Goal: Task Accomplishment & Management: Manage account settings

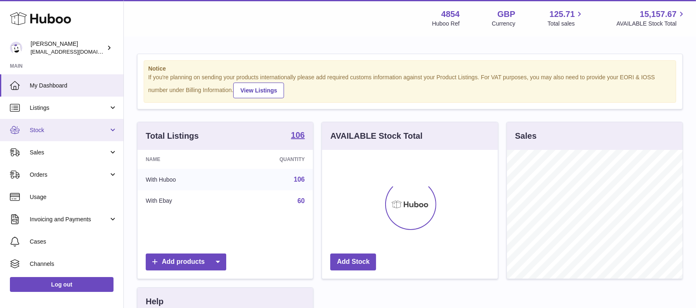
click at [101, 127] on span "Stock" at bounding box center [69, 130] width 79 height 8
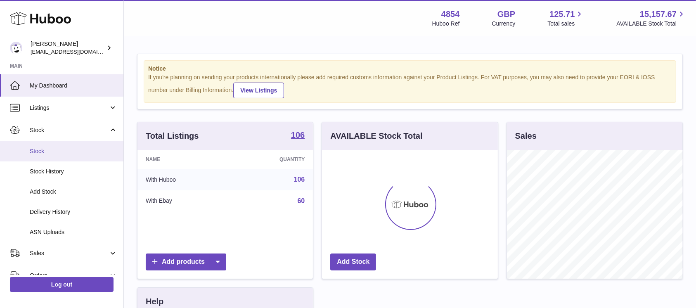
click at [64, 152] on span "Stock" at bounding box center [74, 151] width 88 height 8
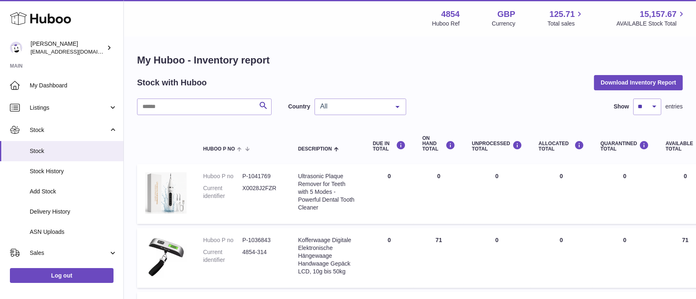
click at [223, 107] on input "text" at bounding box center [204, 107] width 135 height 17
paste input "******"
click at [254, 108] on input "******" at bounding box center [204, 107] width 135 height 17
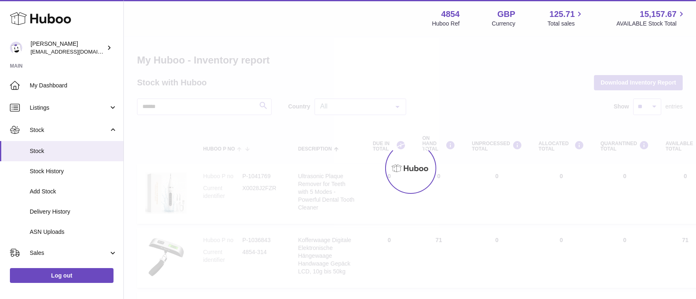
click at [259, 107] on div at bounding box center [410, 168] width 573 height 262
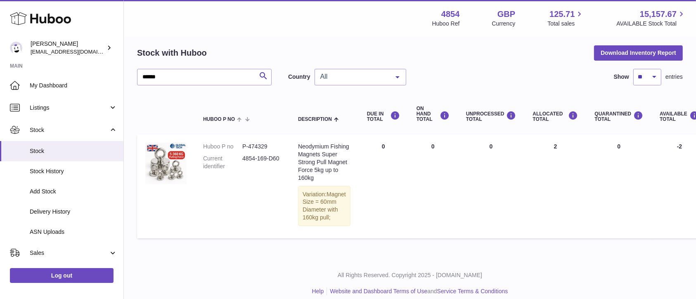
scroll to position [6, 0]
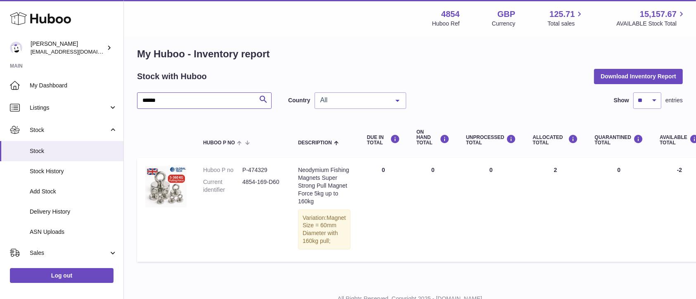
drag, startPoint x: 197, startPoint y: 99, endPoint x: 125, endPoint y: 98, distance: 71.9
click at [125, 98] on div "My Huboo - Inventory report Stock with Huboo Download Inventory Report ****** S…" at bounding box center [410, 157] width 573 height 252
type input "****"
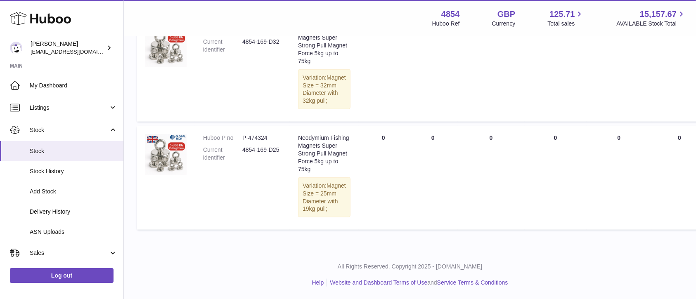
scroll to position [1120, 0]
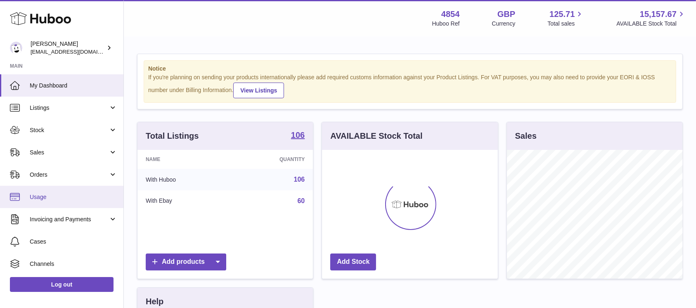
scroll to position [129, 176]
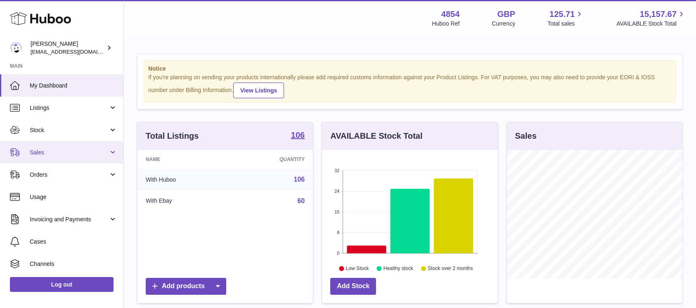
click at [92, 147] on link "Sales" at bounding box center [62, 152] width 124 height 22
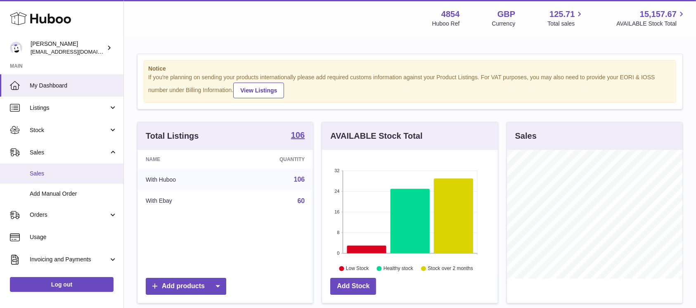
click at [69, 176] on span "Sales" at bounding box center [74, 174] width 88 height 8
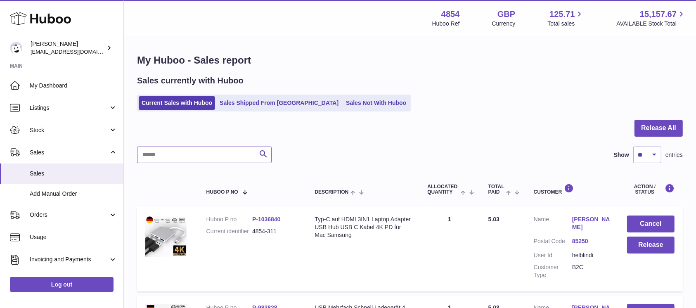
click at [194, 159] on input "text" at bounding box center [204, 155] width 135 height 17
type input "****"
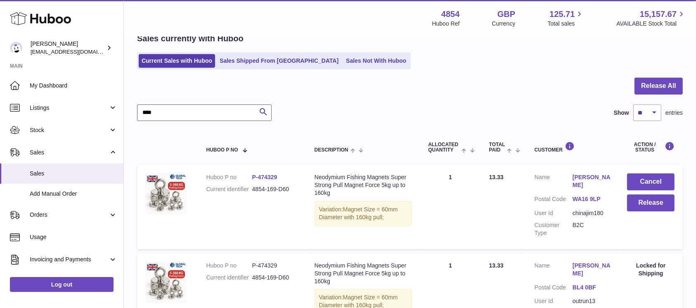
scroll to position [110, 0]
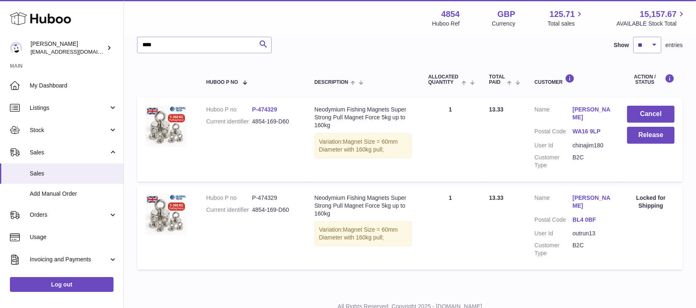
click at [589, 142] on dd "chinajim180" at bounding box center [592, 146] width 38 height 8
copy dl "chinajim180"
click at [76, 174] on span "Sales" at bounding box center [74, 174] width 88 height 8
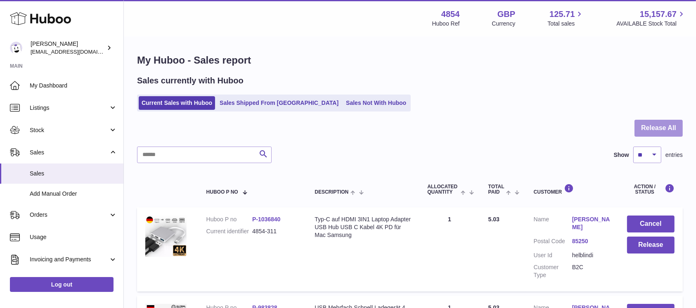
click at [668, 125] on button "Release All" at bounding box center [659, 128] width 48 height 17
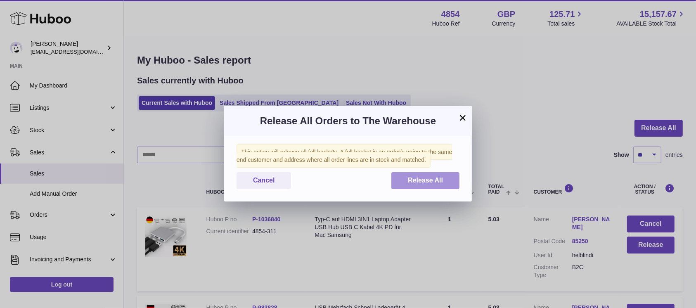
click at [436, 174] on button "Release All" at bounding box center [426, 180] width 68 height 17
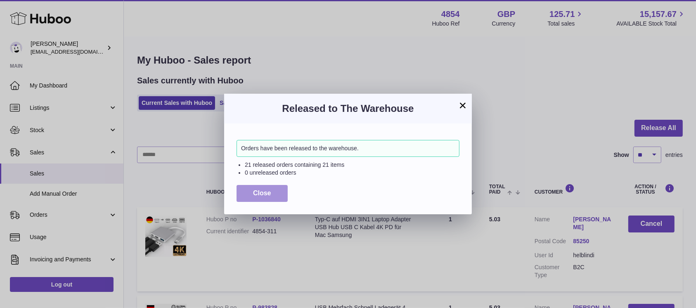
click at [267, 196] on span "Close" at bounding box center [262, 193] width 18 height 7
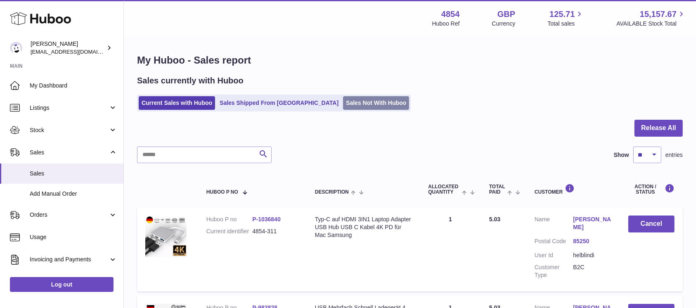
click at [343, 99] on link "Sales Not With Huboo" at bounding box center [376, 103] width 66 height 14
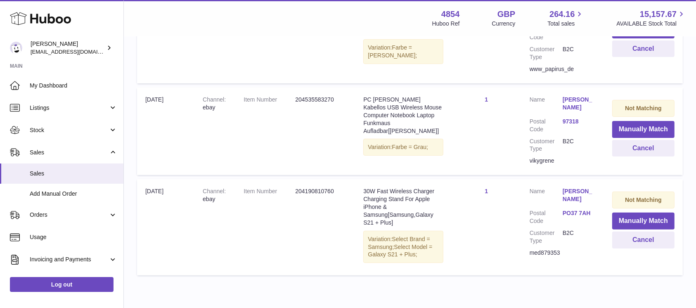
scroll to position [269, 0]
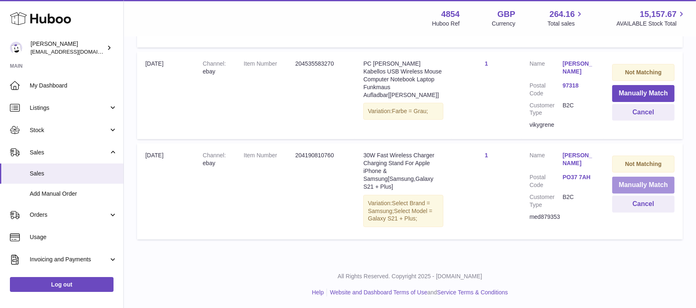
click at [626, 182] on button "Manually Match" at bounding box center [644, 185] width 62 height 17
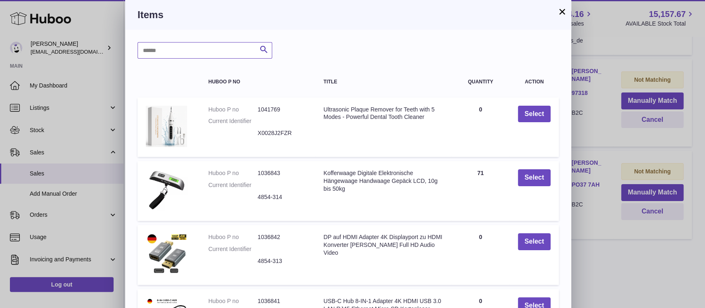
click at [219, 48] on input "text" at bounding box center [205, 50] width 135 height 17
type input "*****"
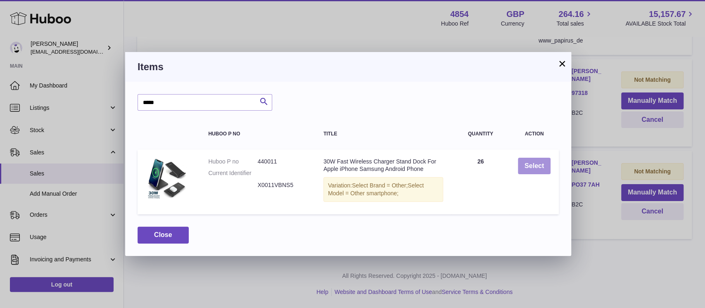
click at [532, 169] on button "Select" at bounding box center [534, 166] width 33 height 17
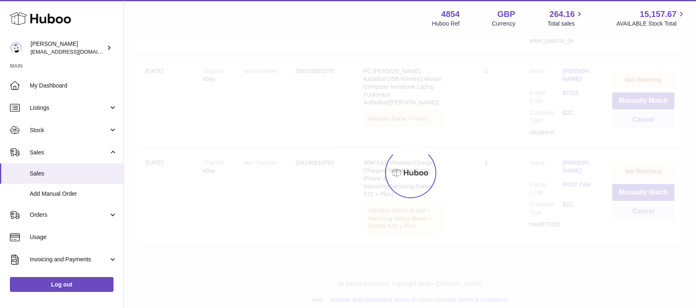
scroll to position [169, 0]
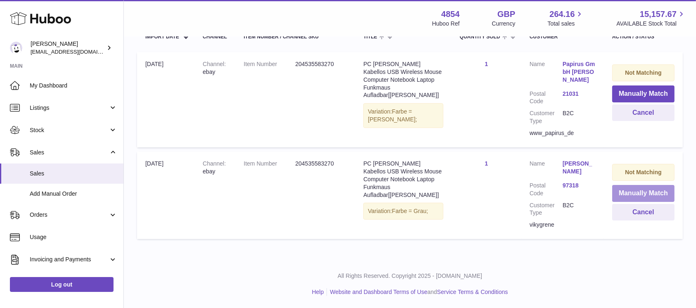
click at [624, 188] on button "Manually Match" at bounding box center [644, 193] width 62 height 17
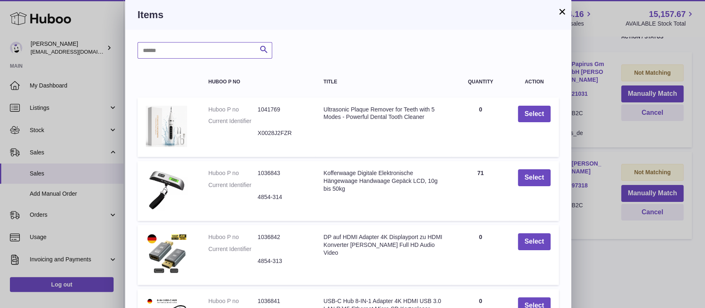
click at [209, 53] on input "text" at bounding box center [205, 50] width 135 height 17
type input "*****"
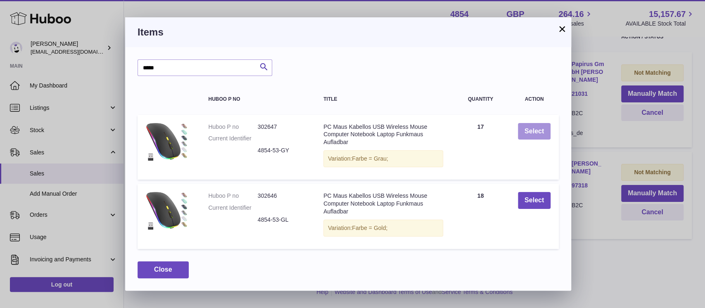
click at [528, 130] on button "Select" at bounding box center [534, 131] width 33 height 17
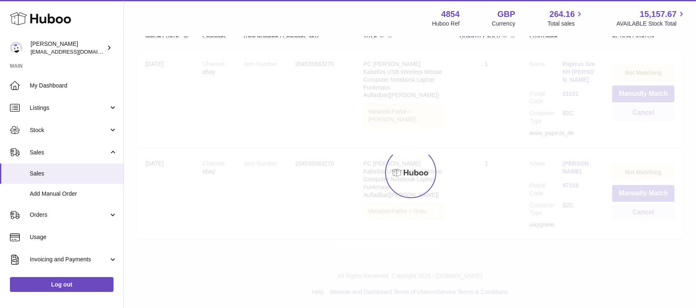
scroll to position [77, 0]
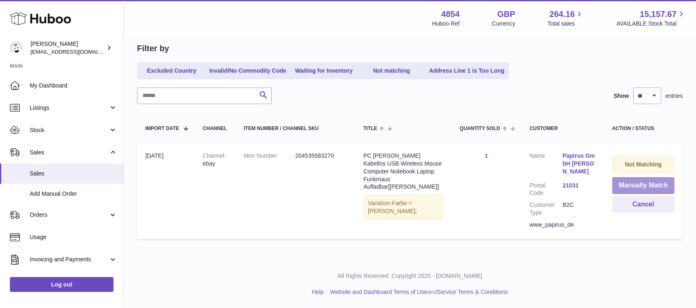
click at [622, 180] on button "Manually Match" at bounding box center [644, 185] width 62 height 17
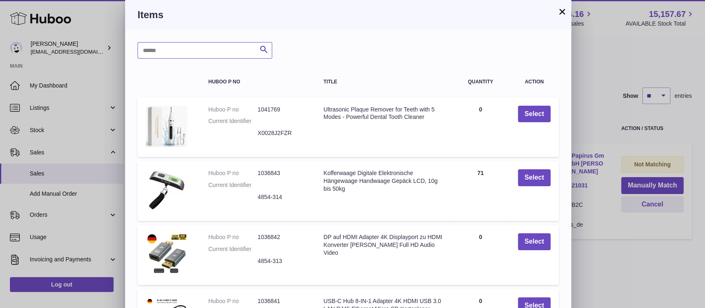
click at [209, 50] on input "text" at bounding box center [205, 50] width 135 height 17
type input "*****"
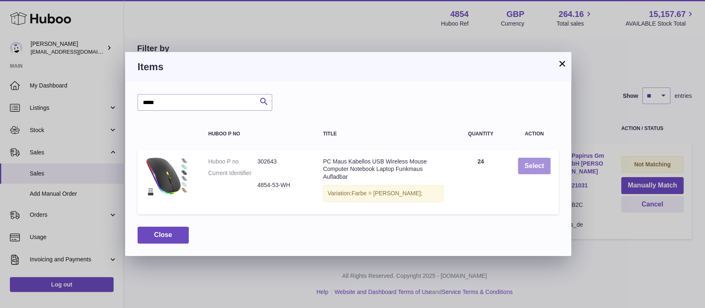
click at [519, 163] on button "Select" at bounding box center [534, 166] width 33 height 17
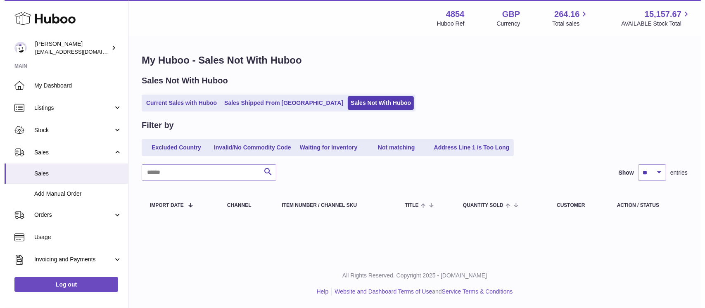
scroll to position [0, 0]
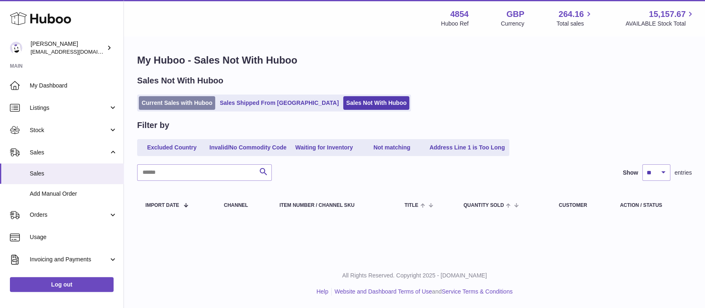
click at [169, 105] on link "Current Sales with Huboo" at bounding box center [177, 103] width 76 height 14
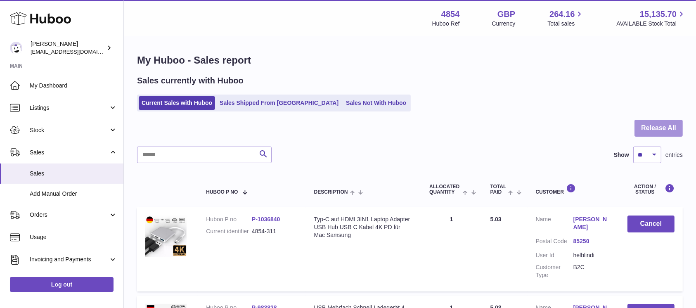
click at [673, 122] on button "Release All" at bounding box center [659, 128] width 48 height 17
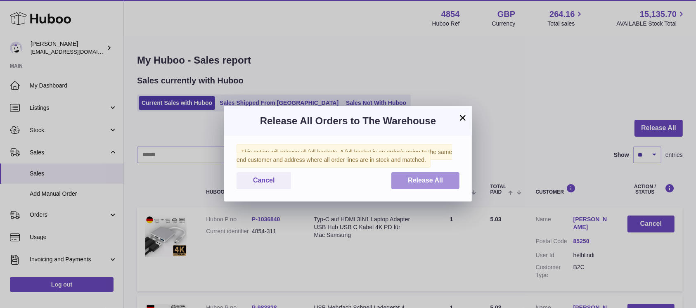
click at [402, 187] on button "Release All" at bounding box center [426, 180] width 68 height 17
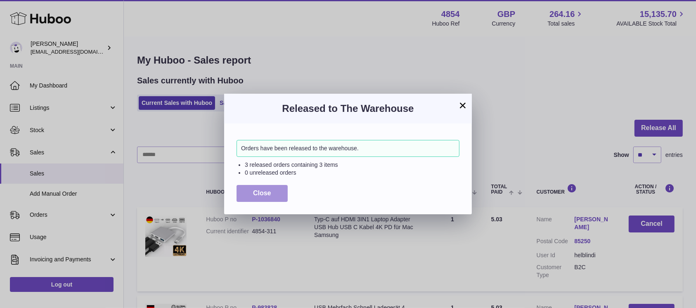
click at [269, 192] on span "Close" at bounding box center [262, 193] width 18 height 7
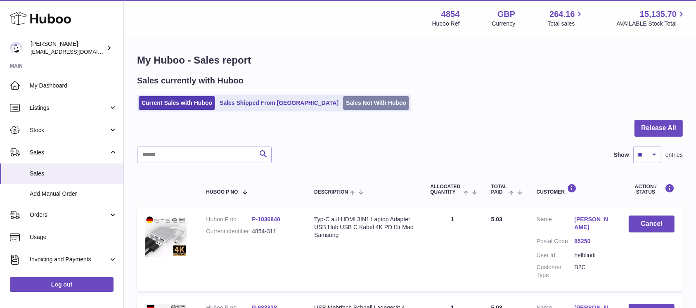
click at [343, 98] on link "Sales Not With Huboo" at bounding box center [376, 103] width 66 height 14
